Goal: Find specific page/section: Locate a particular part of the current website

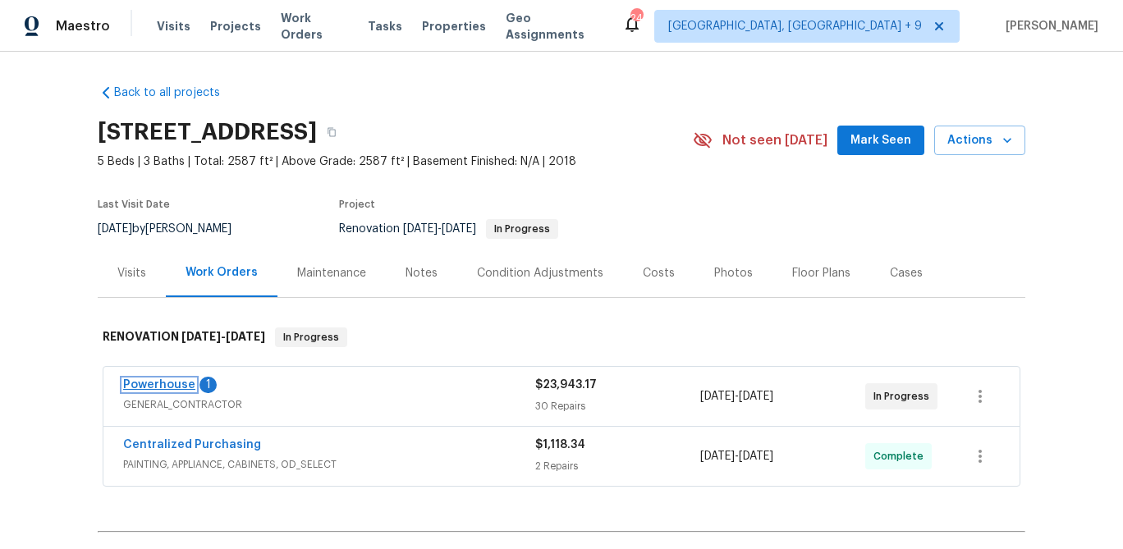
click at [141, 384] on link "Powerhouse" at bounding box center [159, 384] width 72 height 11
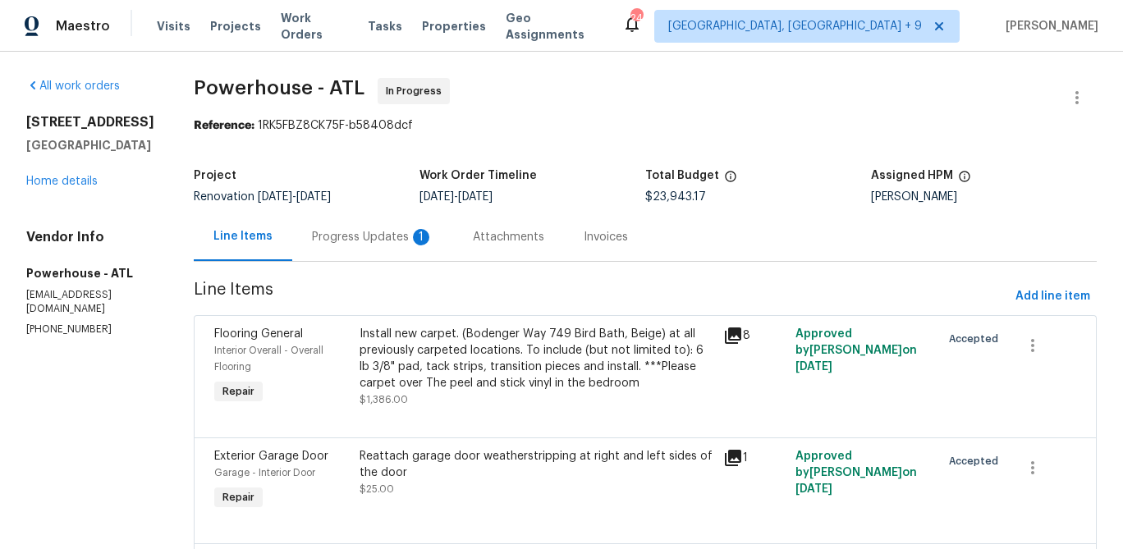
click at [409, 239] on div "Progress Updates 1" at bounding box center [372, 237] width 121 height 16
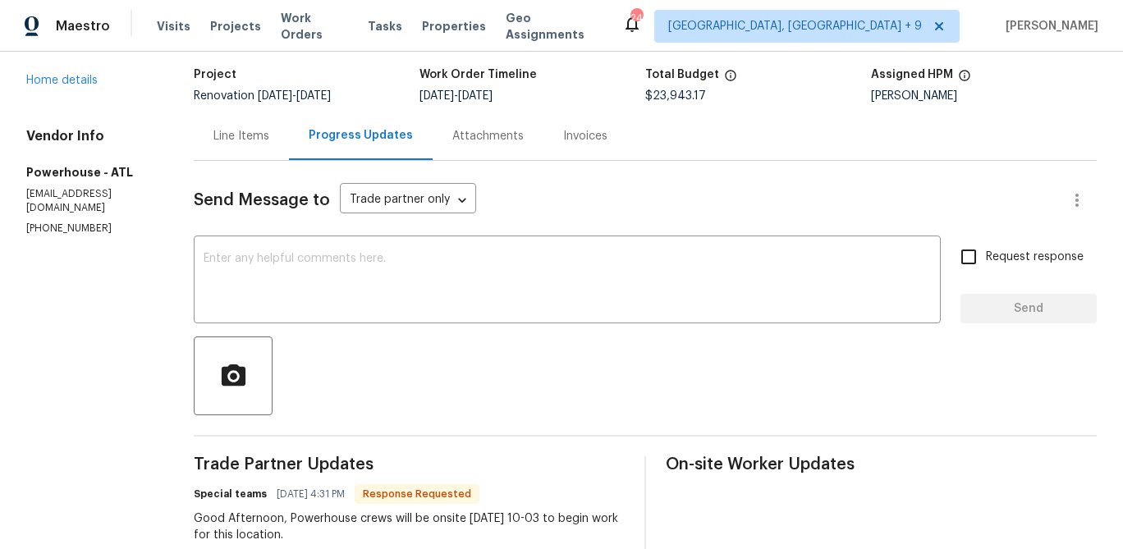
scroll to position [95, 0]
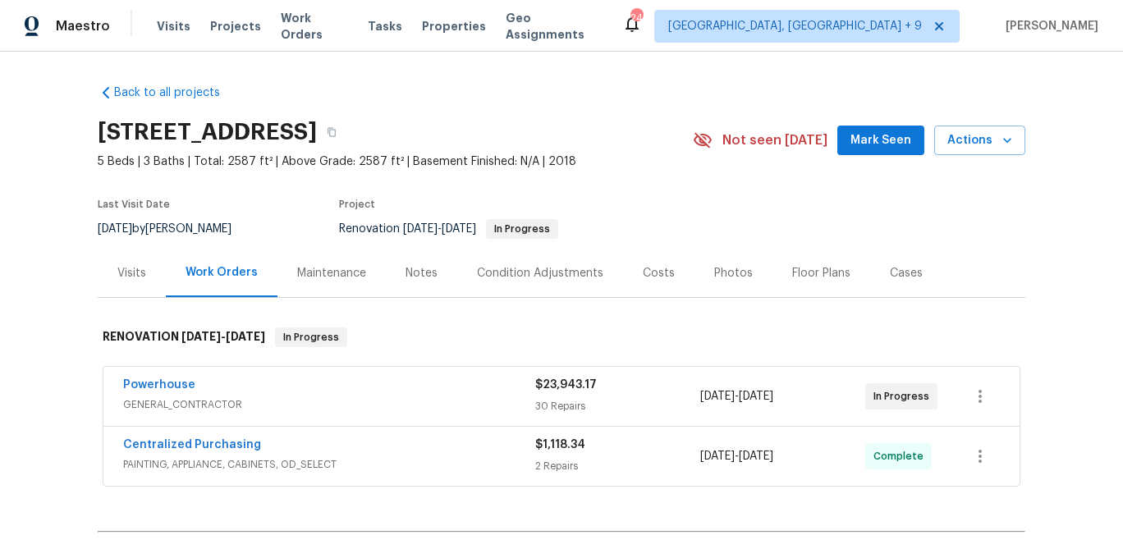
click at [429, 34] on div "Visits Projects Work Orders Tasks Properties Geo Assignments" at bounding box center [389, 26] width 465 height 33
click at [429, 23] on span "Properties" at bounding box center [454, 26] width 64 height 16
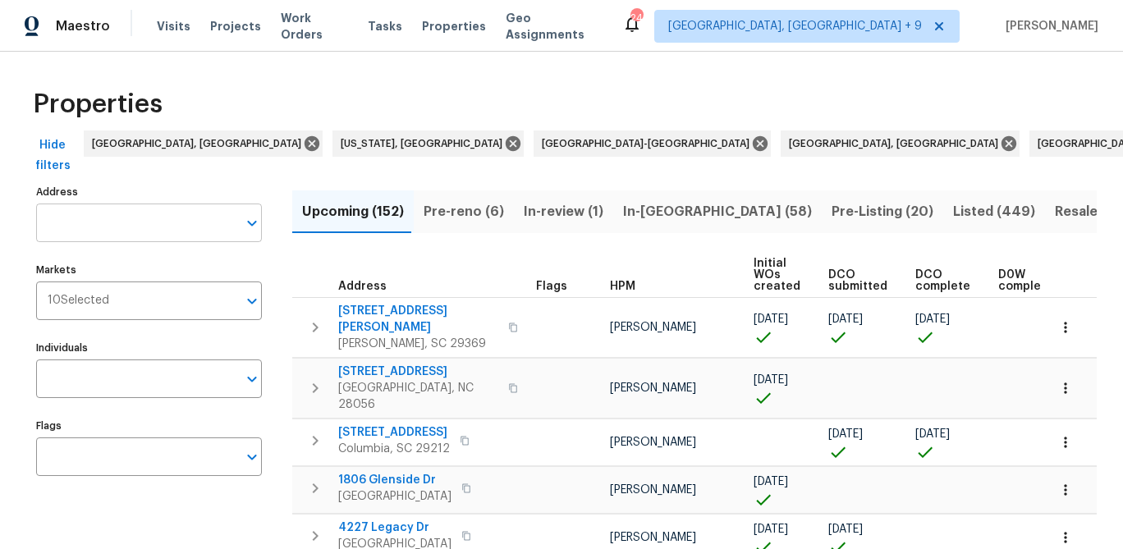
click at [125, 217] on input "Address" at bounding box center [136, 223] width 201 height 39
type input "11915 carria"
click at [112, 308] on input "Markets" at bounding box center [173, 300] width 128 height 39
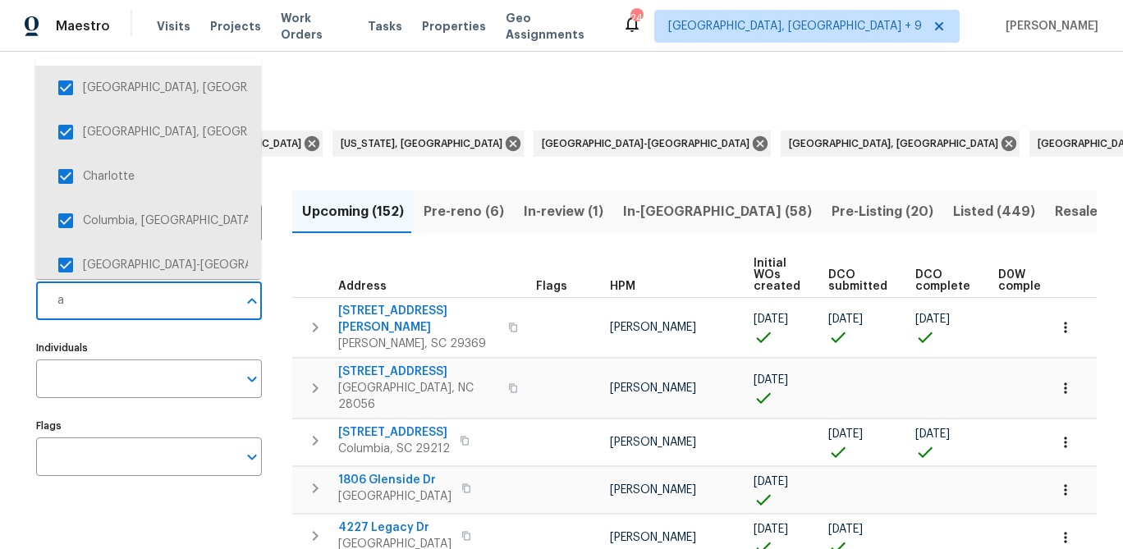
type input "at"
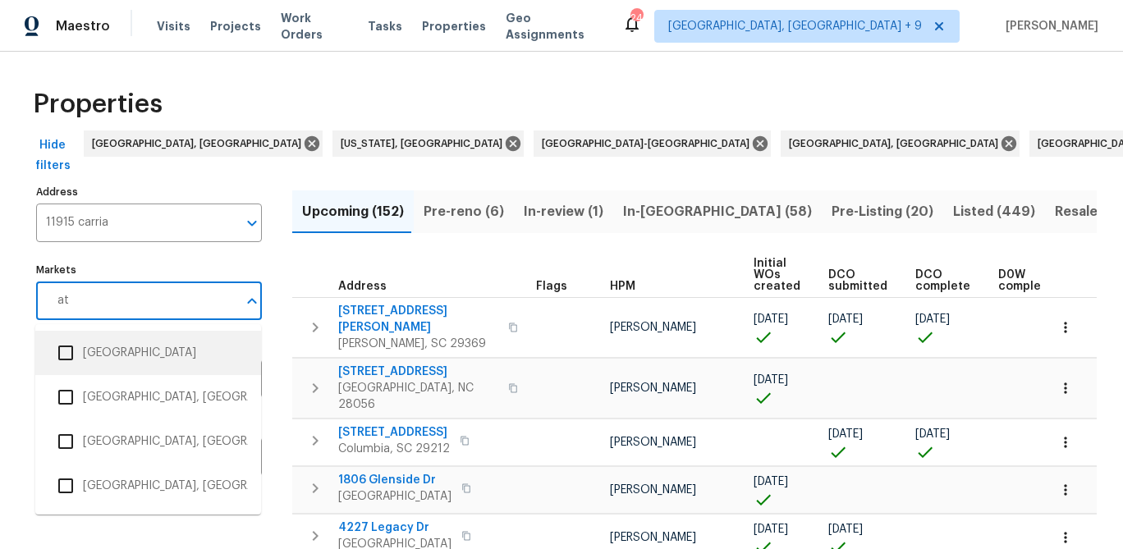
click at [66, 354] on input "checkbox" at bounding box center [65, 353] width 34 height 34
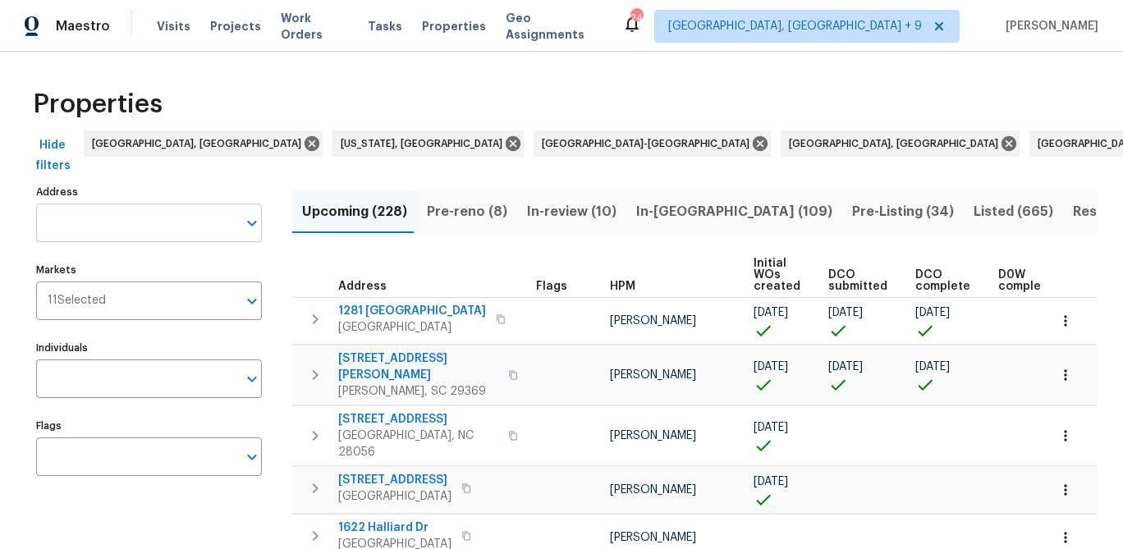
click at [144, 221] on input "Address" at bounding box center [136, 223] width 201 height 39
type input "11915"
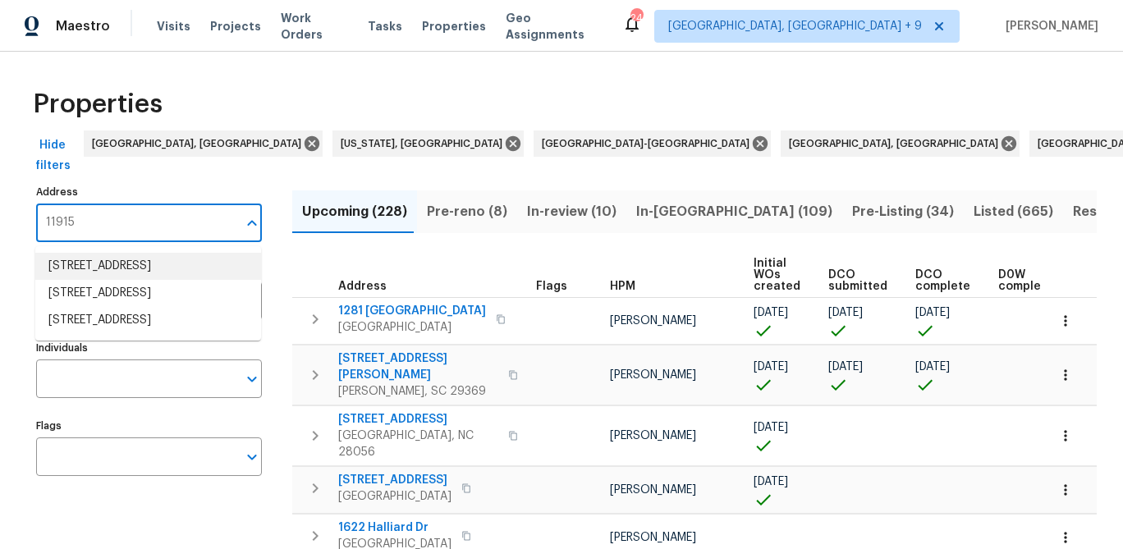
click at [173, 278] on li "11915 Carriage Park Ln Duluth GA 30097" at bounding box center [148, 266] width 226 height 27
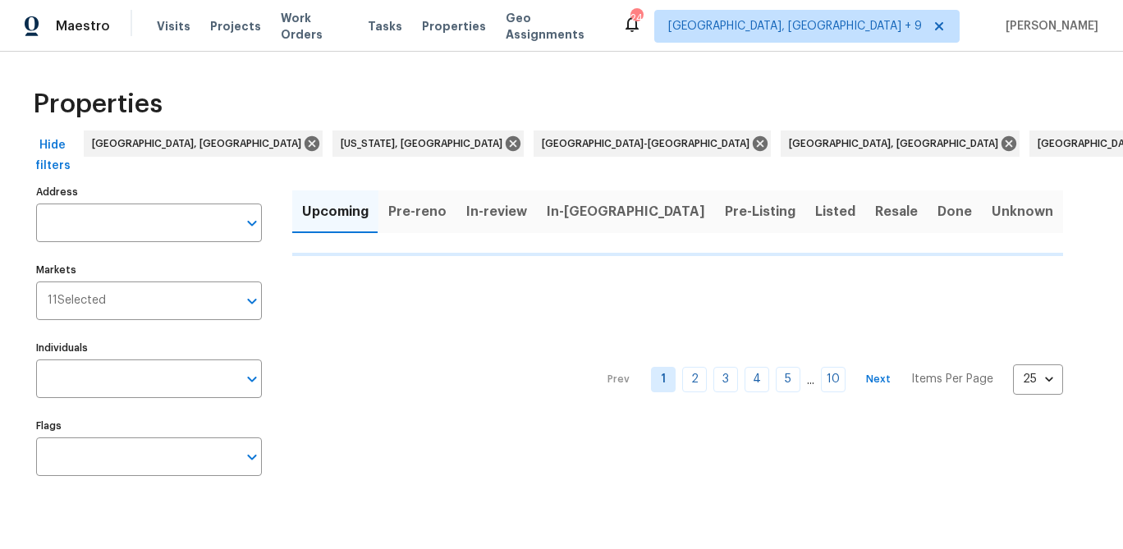
type input "11915 Carriage Park Ln Duluth GA 30097"
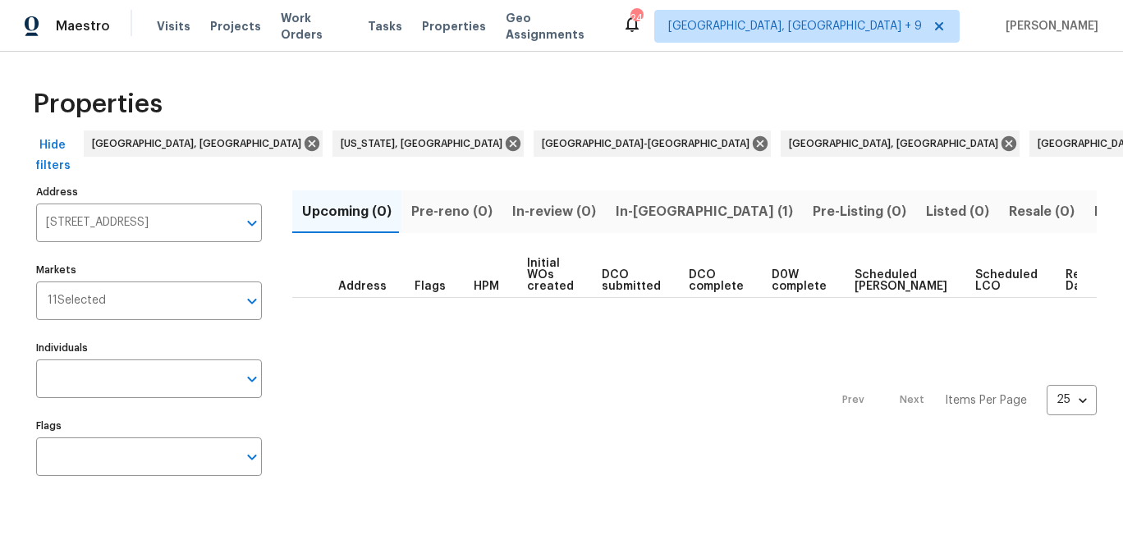
click at [634, 215] on span "In-reno (1)" at bounding box center [703, 211] width 177 height 23
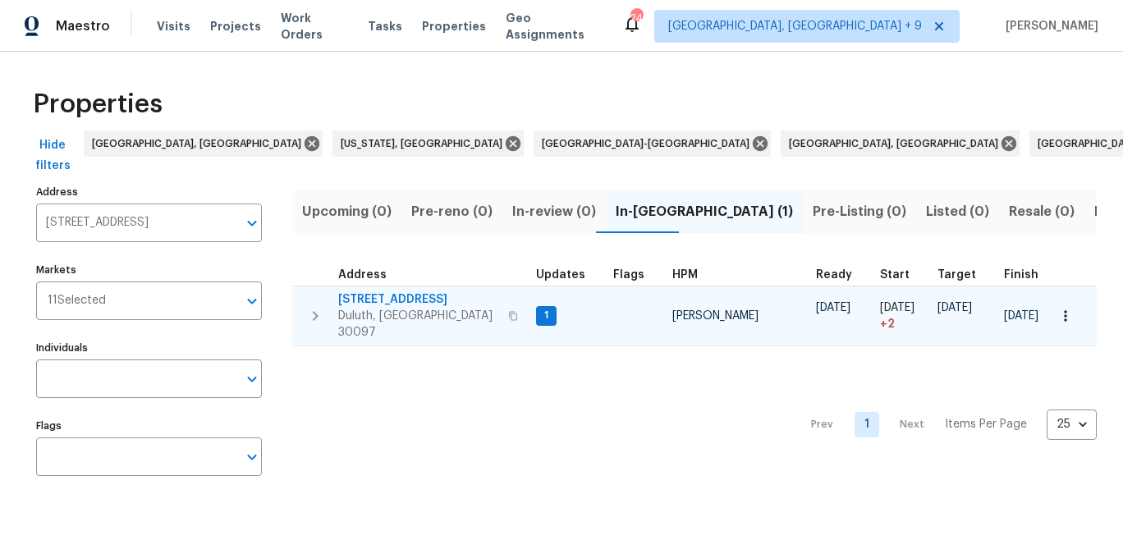
click at [382, 300] on span "11915 Carriage Park Ln" at bounding box center [418, 299] width 160 height 16
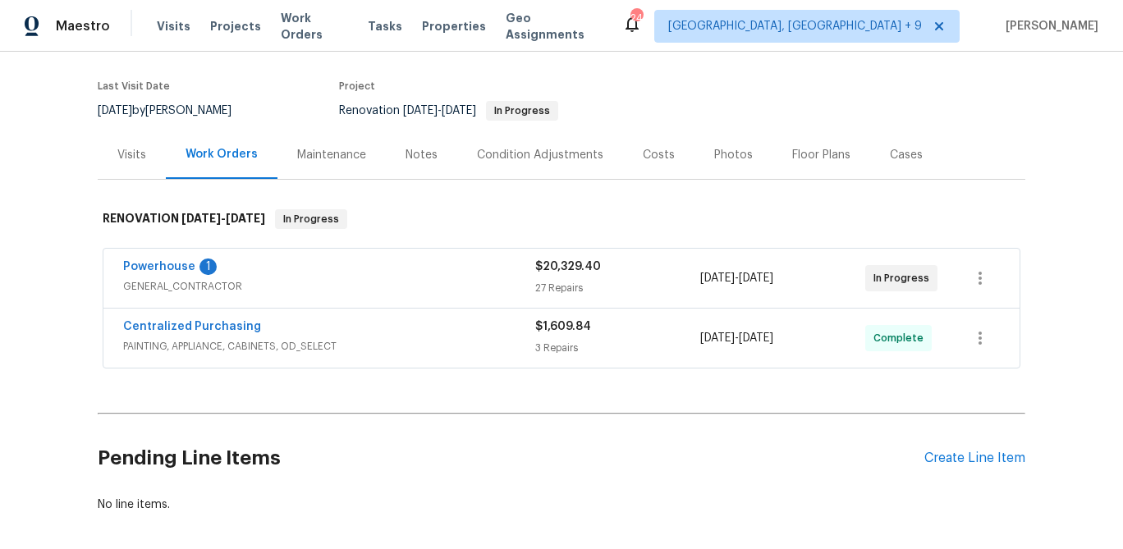
scroll to position [121, 0]
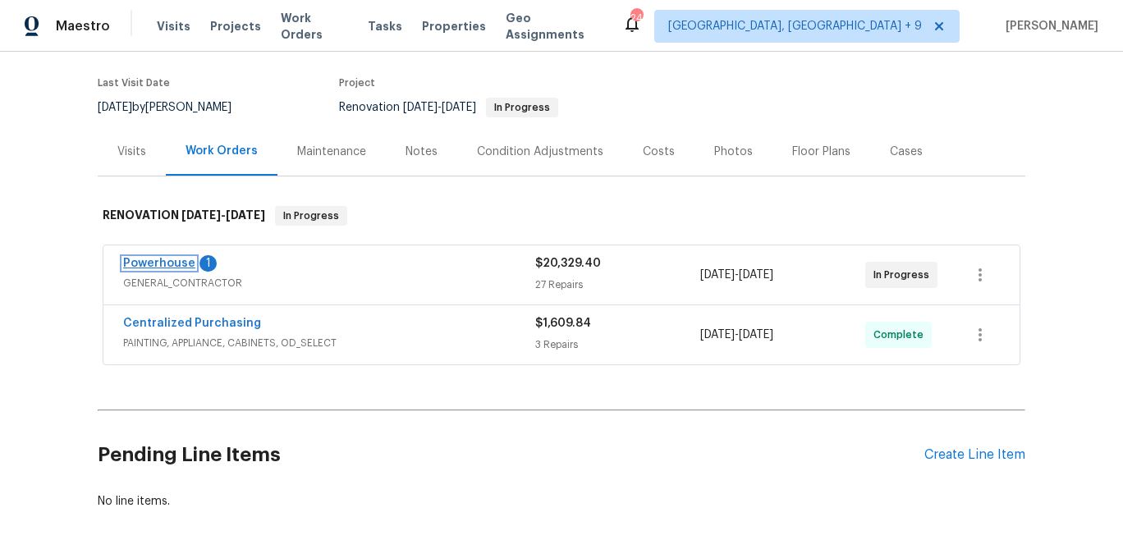
click at [160, 264] on link "Powerhouse" at bounding box center [159, 263] width 72 height 11
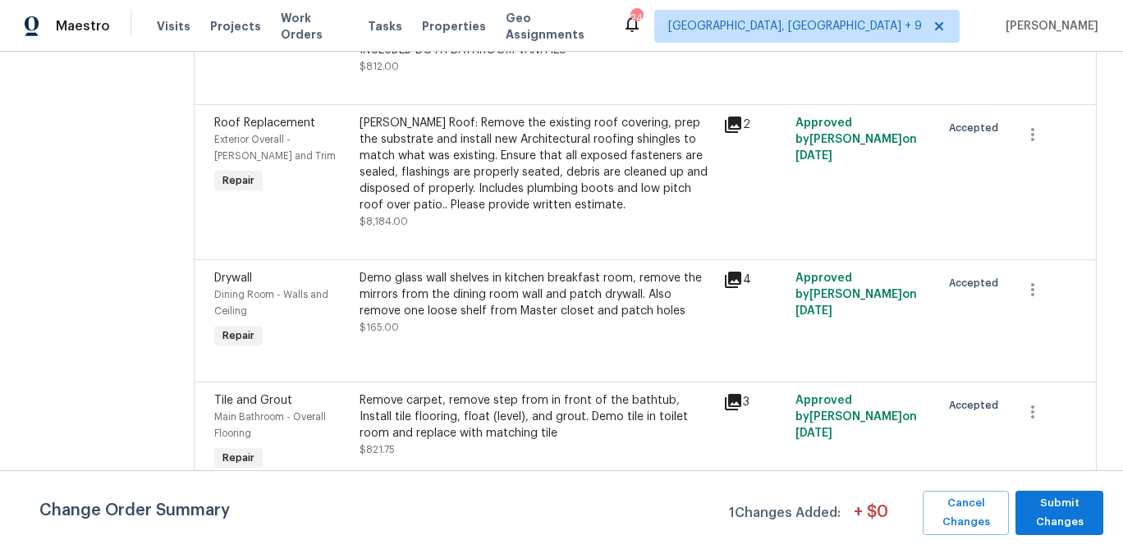
scroll to position [2535, 0]
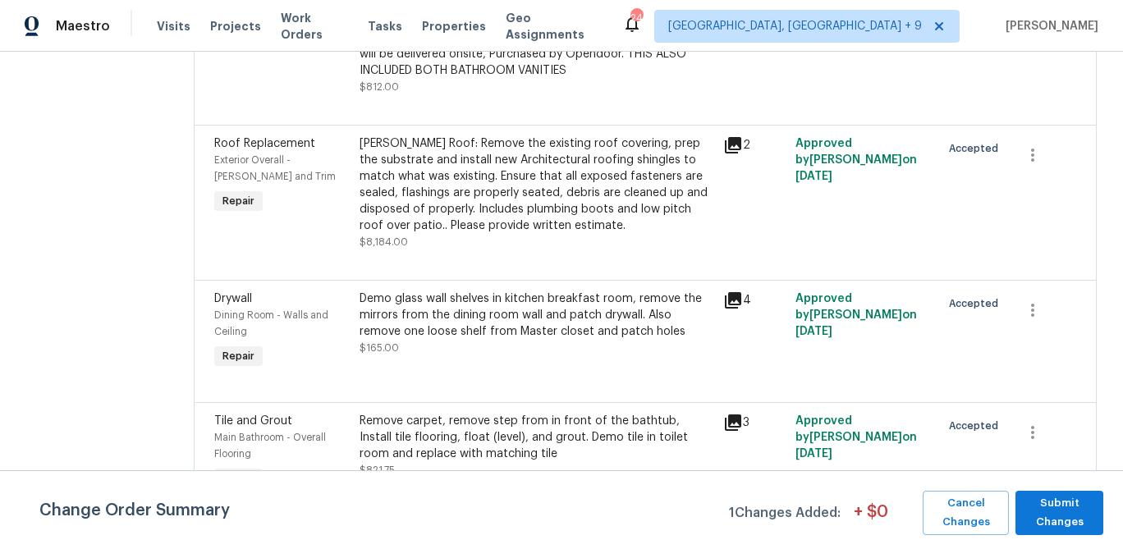
click at [500, 199] on div "Gable Roof: Remove the existing roof covering, prep the substrate and install n…" at bounding box center [536, 184] width 354 height 98
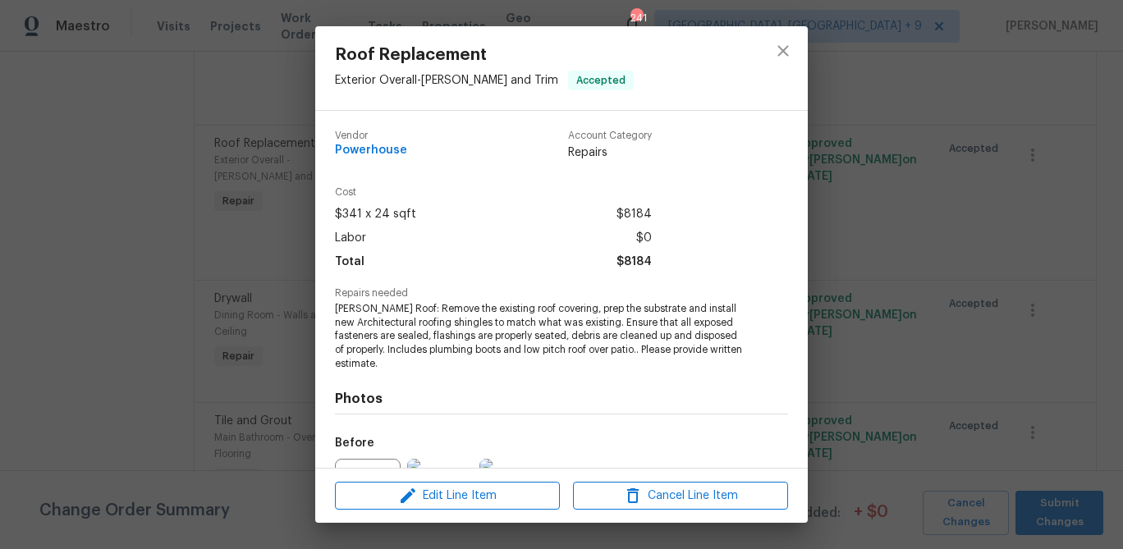
scroll to position [180, 0]
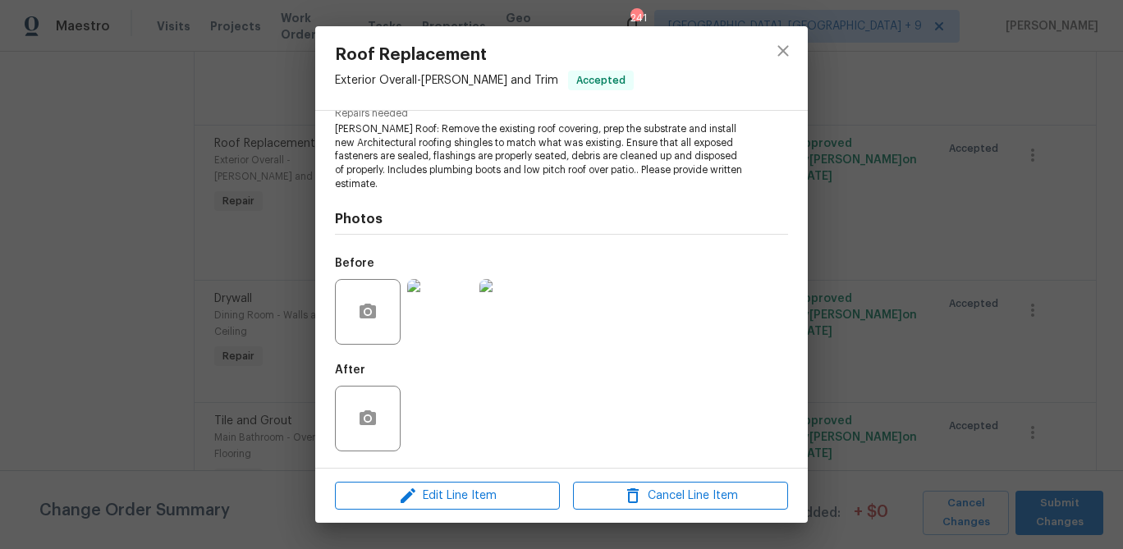
click at [441, 313] on img at bounding box center [440, 312] width 66 height 66
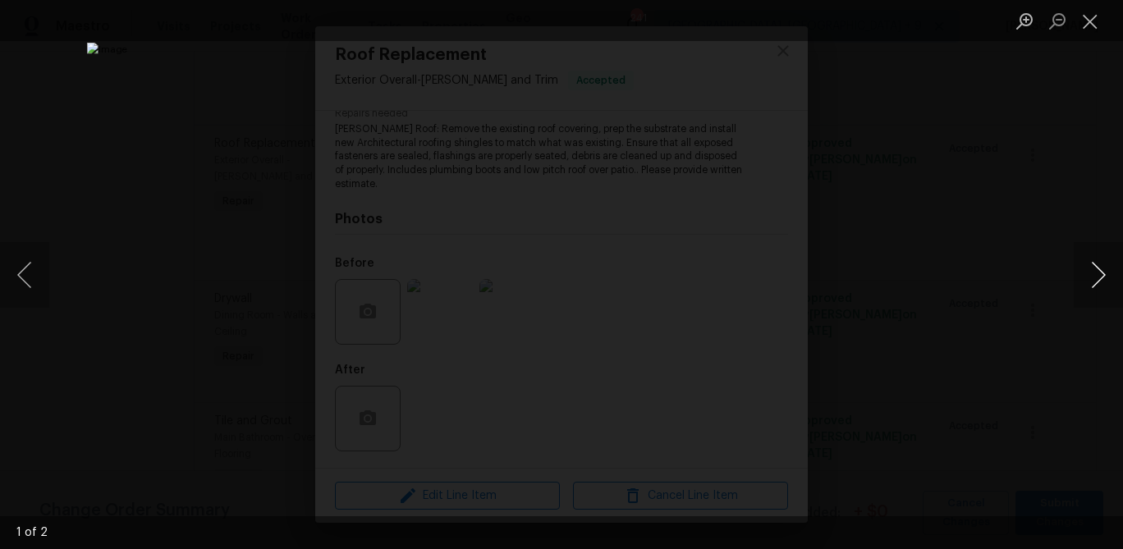
click at [1088, 277] on button "Next image" at bounding box center [1097, 275] width 49 height 66
click at [1087, 25] on button "Close lightbox" at bounding box center [1089, 21] width 33 height 29
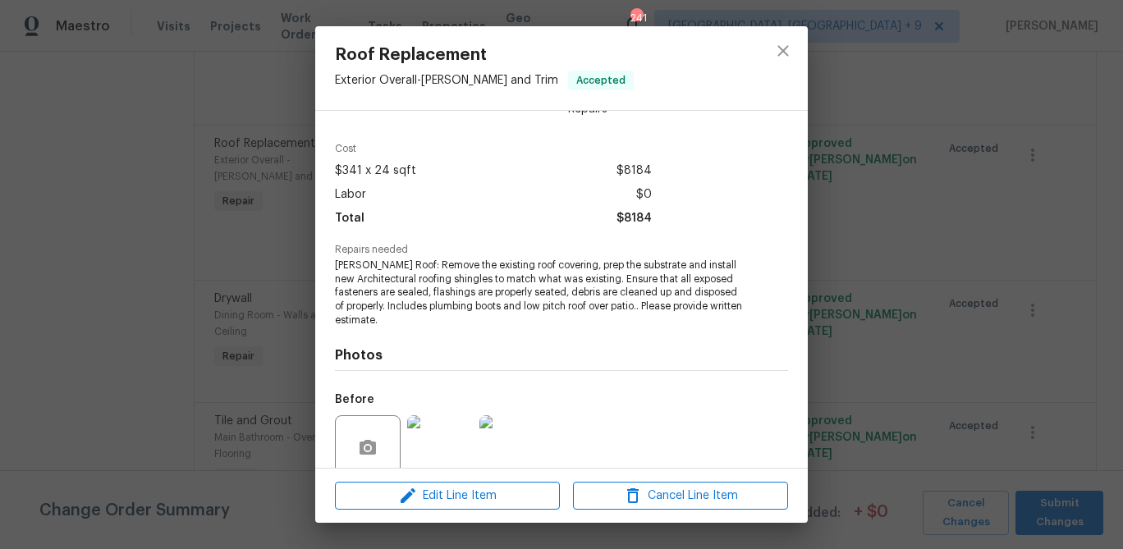
scroll to position [0, 0]
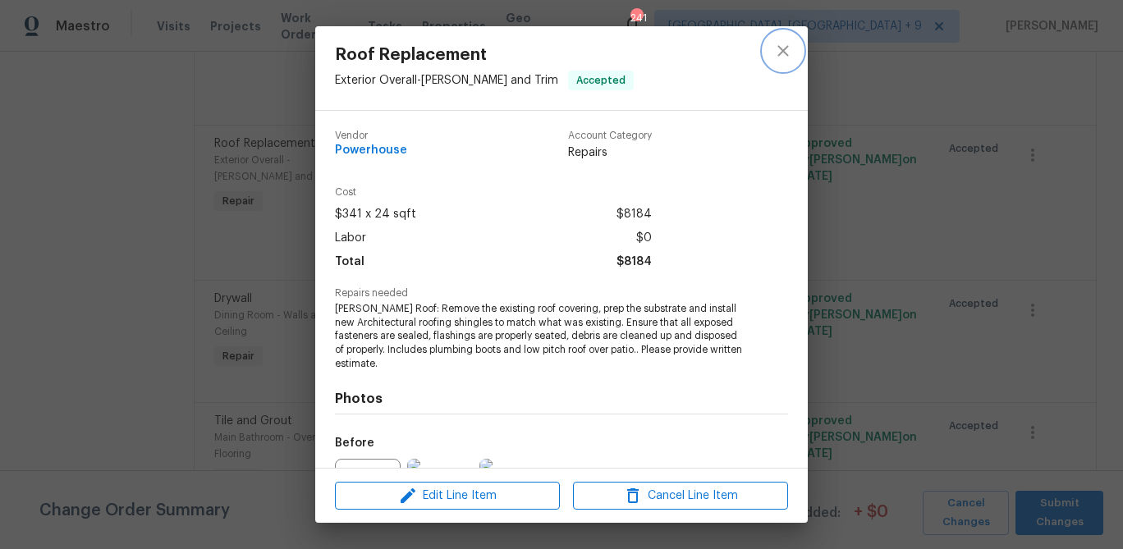
click at [784, 57] on icon "close" at bounding box center [783, 51] width 20 height 20
